Goal: Task Accomplishment & Management: Complete application form

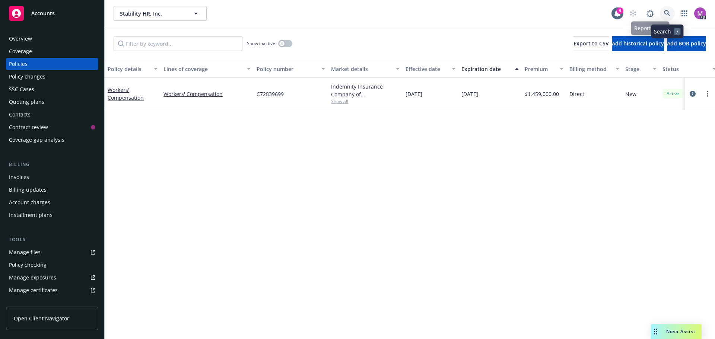
click at [673, 10] on link at bounding box center [667, 13] width 15 height 15
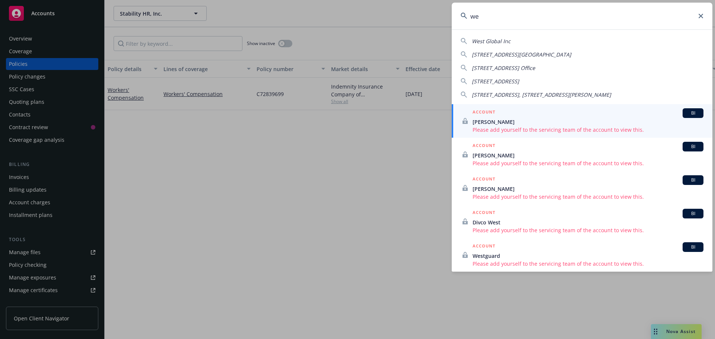
type input "w"
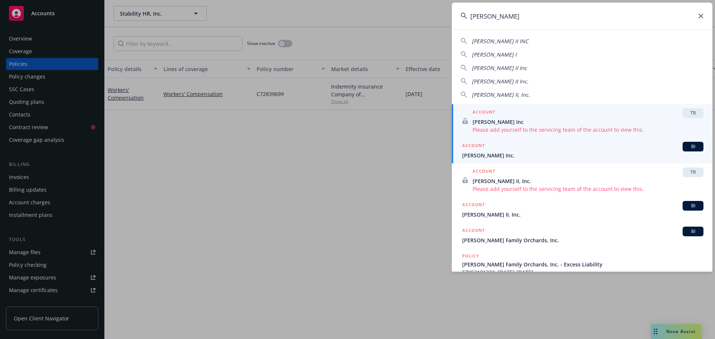
type input "[PERSON_NAME]"
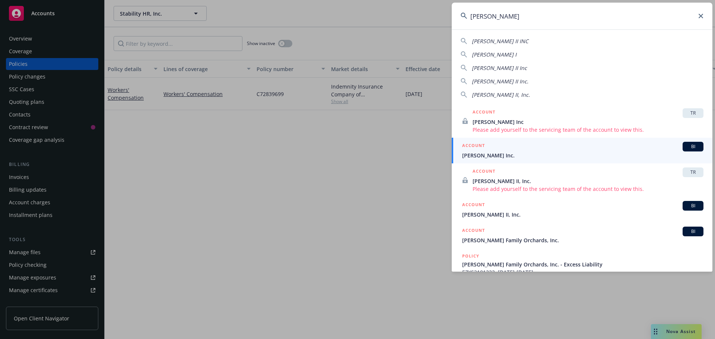
click at [469, 156] on span "[PERSON_NAME] Inc." at bounding box center [582, 155] width 241 height 8
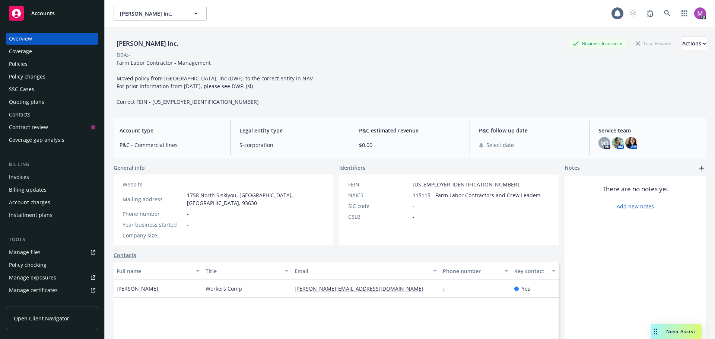
click at [18, 61] on div "Policies" at bounding box center [18, 64] width 19 height 12
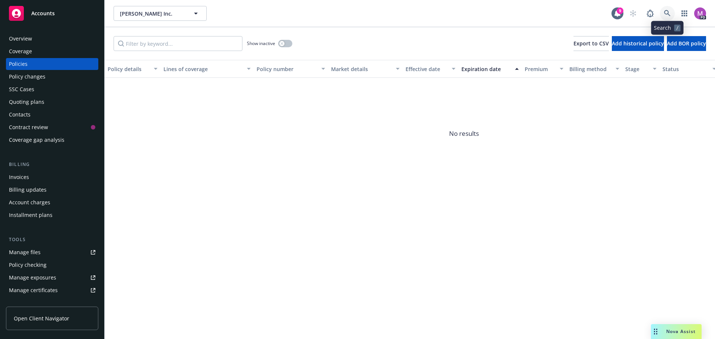
click at [665, 11] on icon at bounding box center [667, 13] width 6 height 6
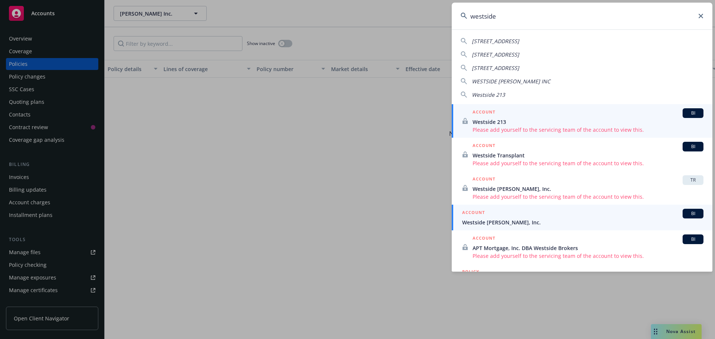
type input "westside"
click at [492, 214] on div "ACCOUNT BI" at bounding box center [582, 214] width 241 height 10
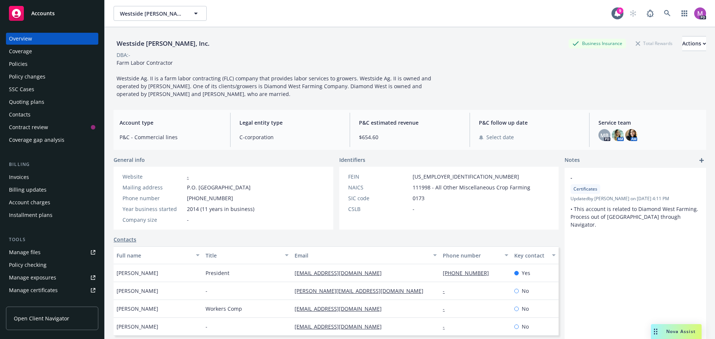
click at [27, 68] on div "Policies" at bounding box center [18, 64] width 19 height 12
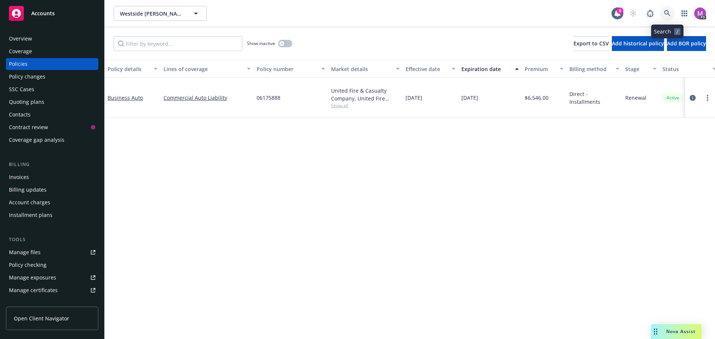
click at [666, 11] on icon at bounding box center [667, 13] width 7 height 7
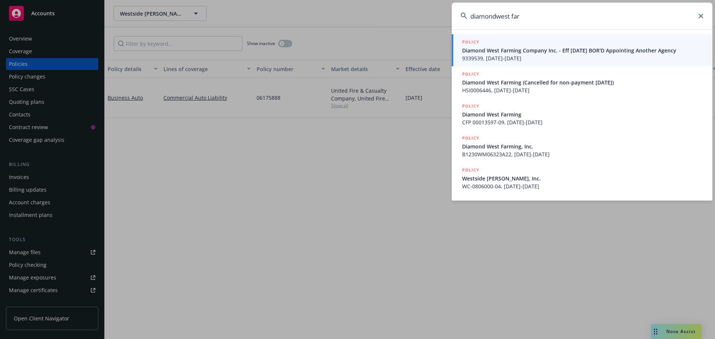
click at [496, 15] on input "diamondwest far" at bounding box center [581, 16] width 261 height 27
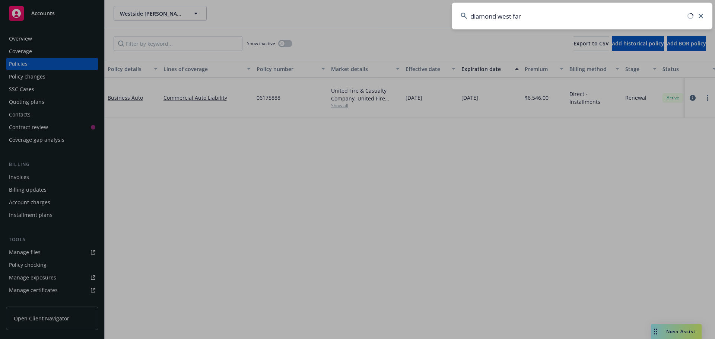
click at [533, 21] on input "diamond west far" at bounding box center [581, 16] width 261 height 27
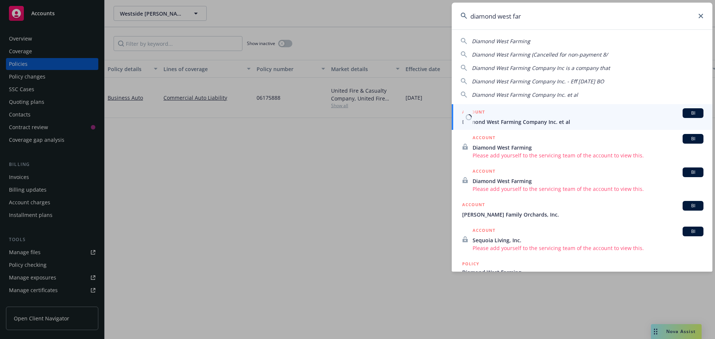
type input "diamond west far"
click at [504, 120] on span "Diamond West Farming Company Inc. et al" at bounding box center [582, 122] width 241 height 8
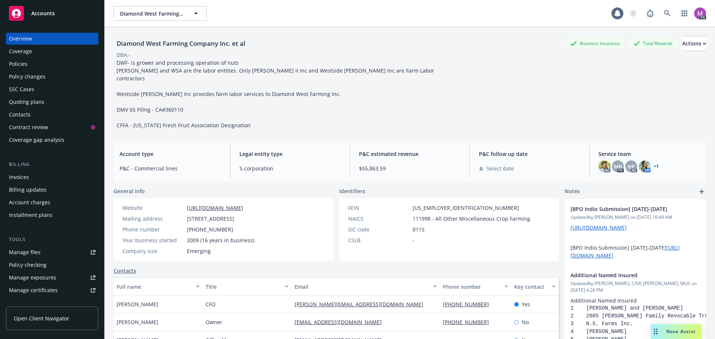
click at [26, 64] on div "Policies" at bounding box center [18, 64] width 19 height 12
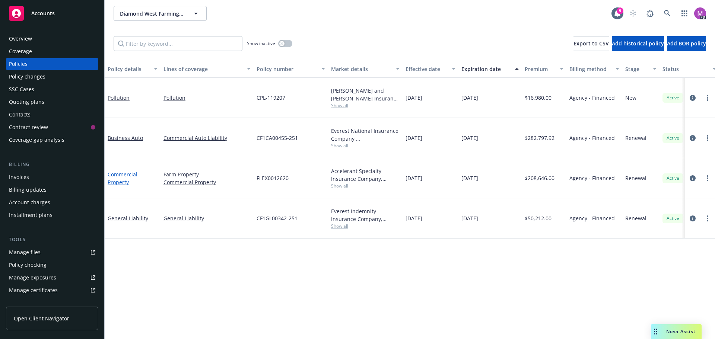
click at [119, 174] on link "Commercial Property" at bounding box center [123, 178] width 30 height 15
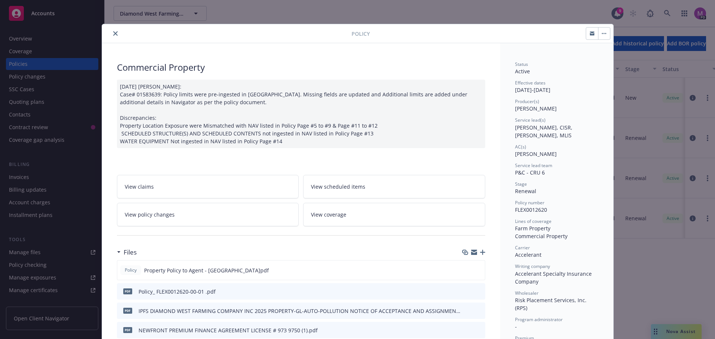
scroll to position [37, 0]
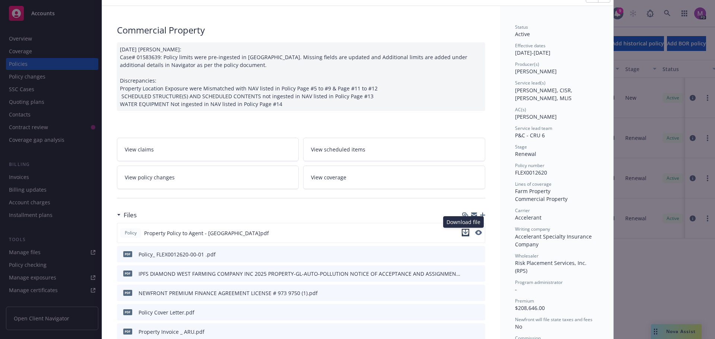
click at [464, 233] on icon "download file" at bounding box center [465, 233] width 6 height 6
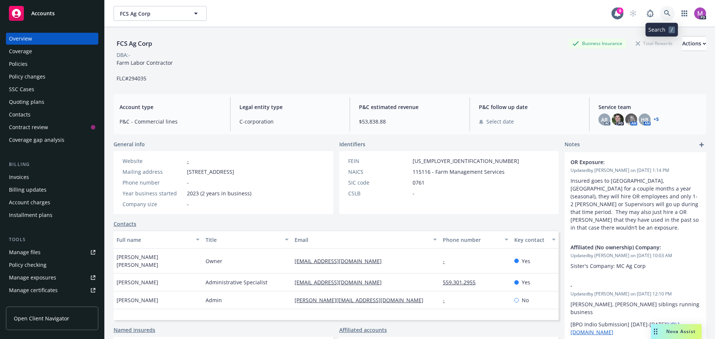
click at [664, 11] on icon at bounding box center [667, 13] width 7 height 7
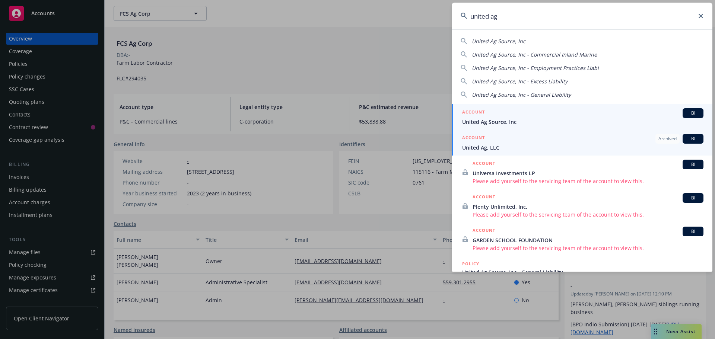
type input "united ag"
click at [477, 121] on span "United Ag Source, Inc" at bounding box center [582, 122] width 241 height 8
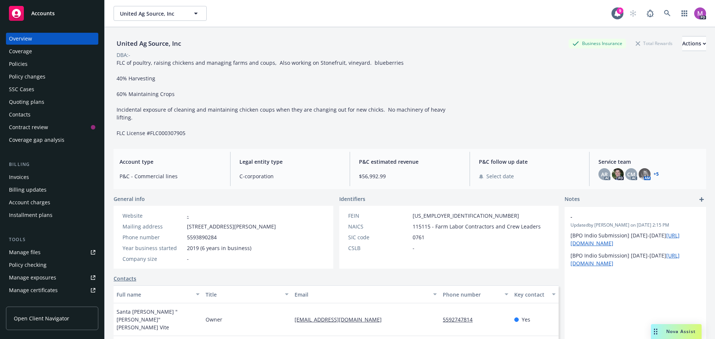
click at [32, 103] on div "Quoting plans" at bounding box center [26, 102] width 35 height 12
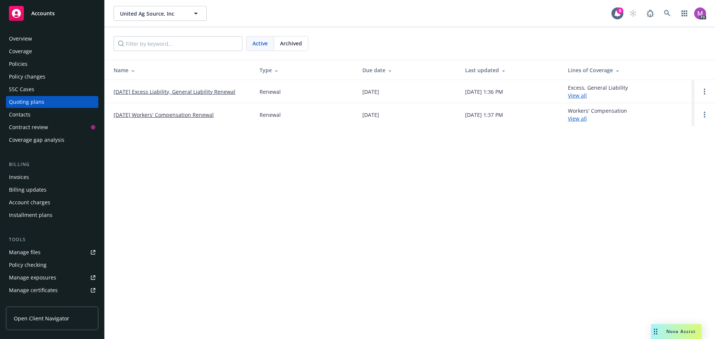
click at [163, 116] on link "10/17/25 Workers' Compensation Renewal" at bounding box center [164, 115] width 100 height 8
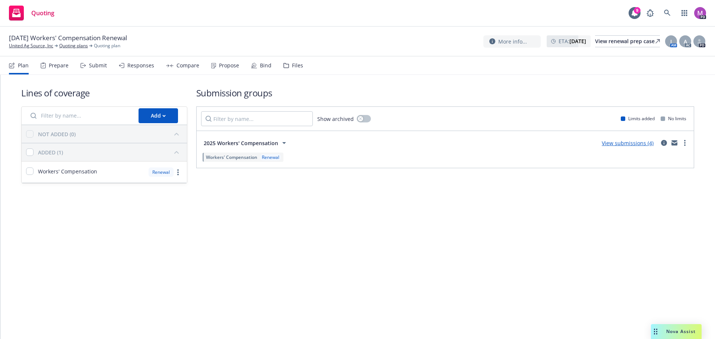
click at [98, 68] on div "Submit" at bounding box center [98, 66] width 18 height 6
